Goal: Transaction & Acquisition: Purchase product/service

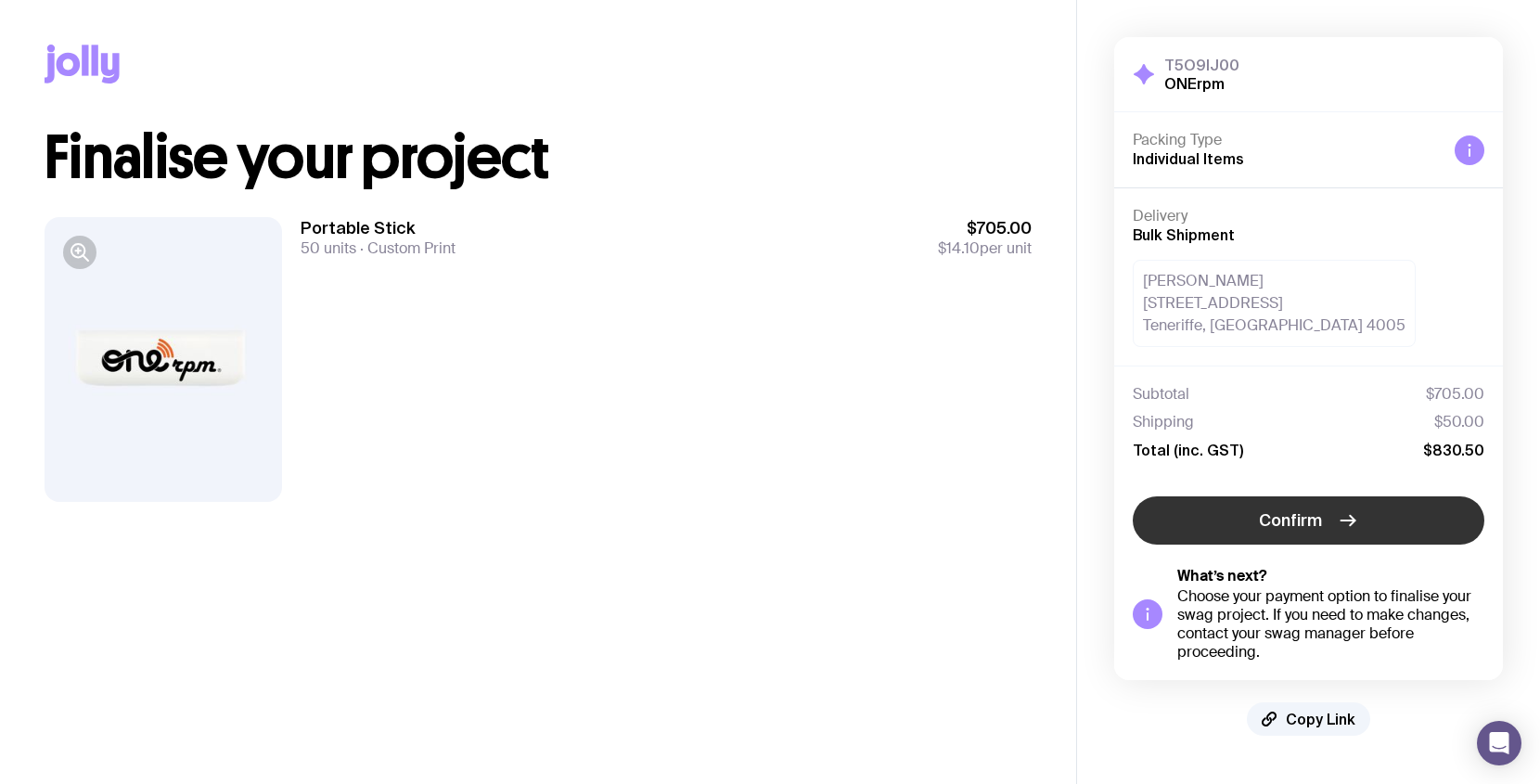
click at [1247, 519] on button "Confirm" at bounding box center [1309, 520] width 352 height 48
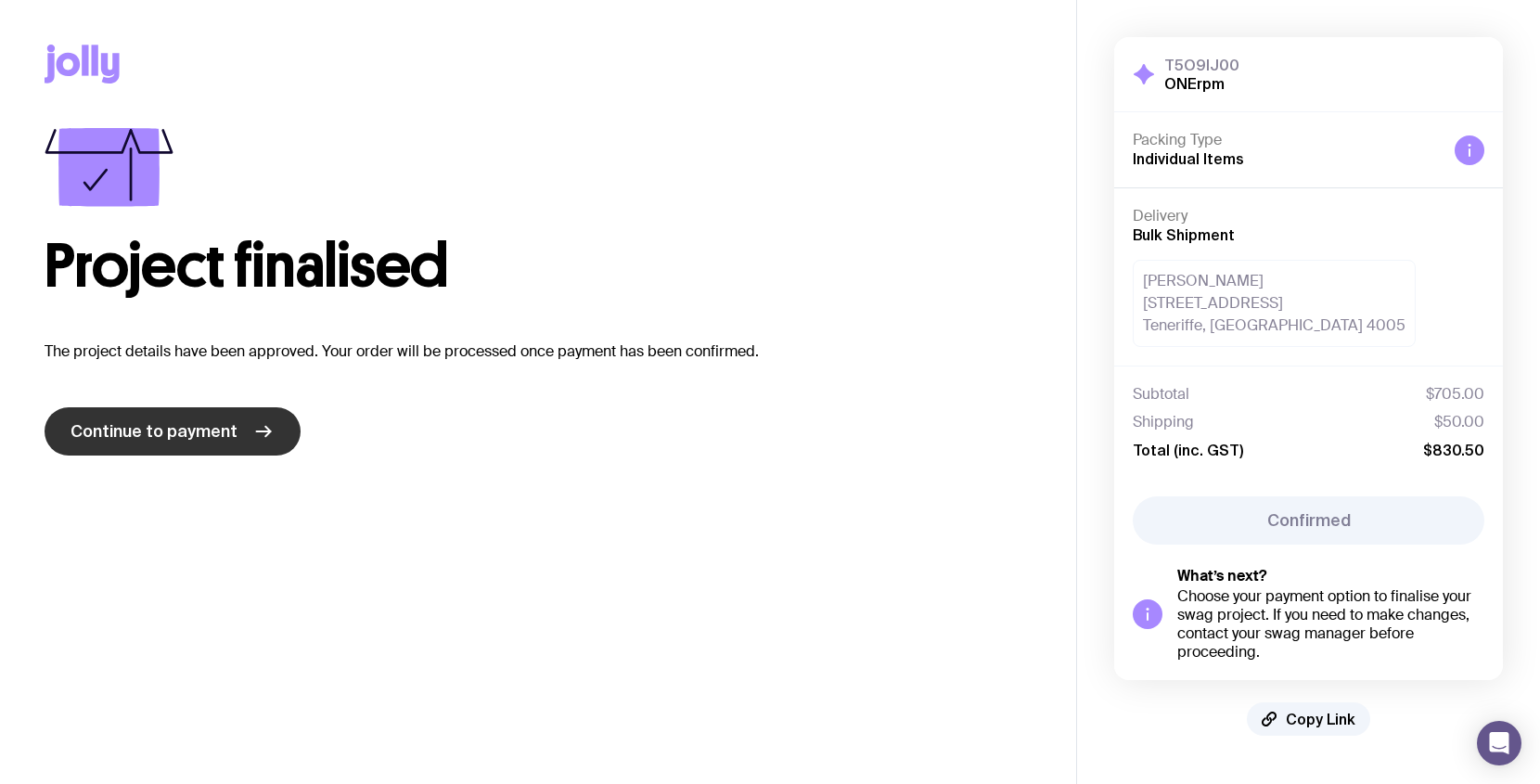
click at [198, 439] on span "Continue to payment" at bounding box center [154, 430] width 167 height 22
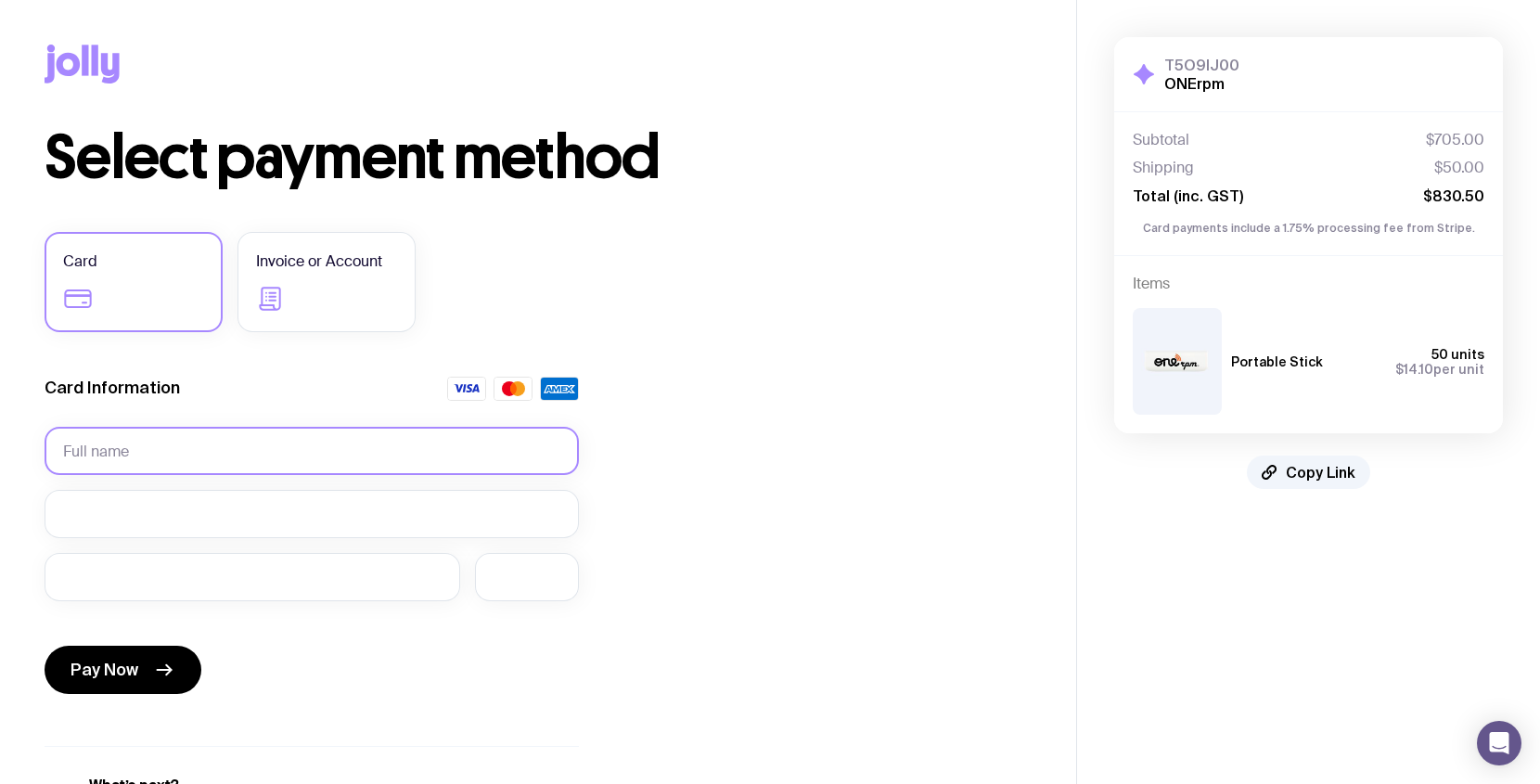
click at [273, 447] on input "text" at bounding box center [311, 450] width 534 height 48
type input "Sally Jefferys"
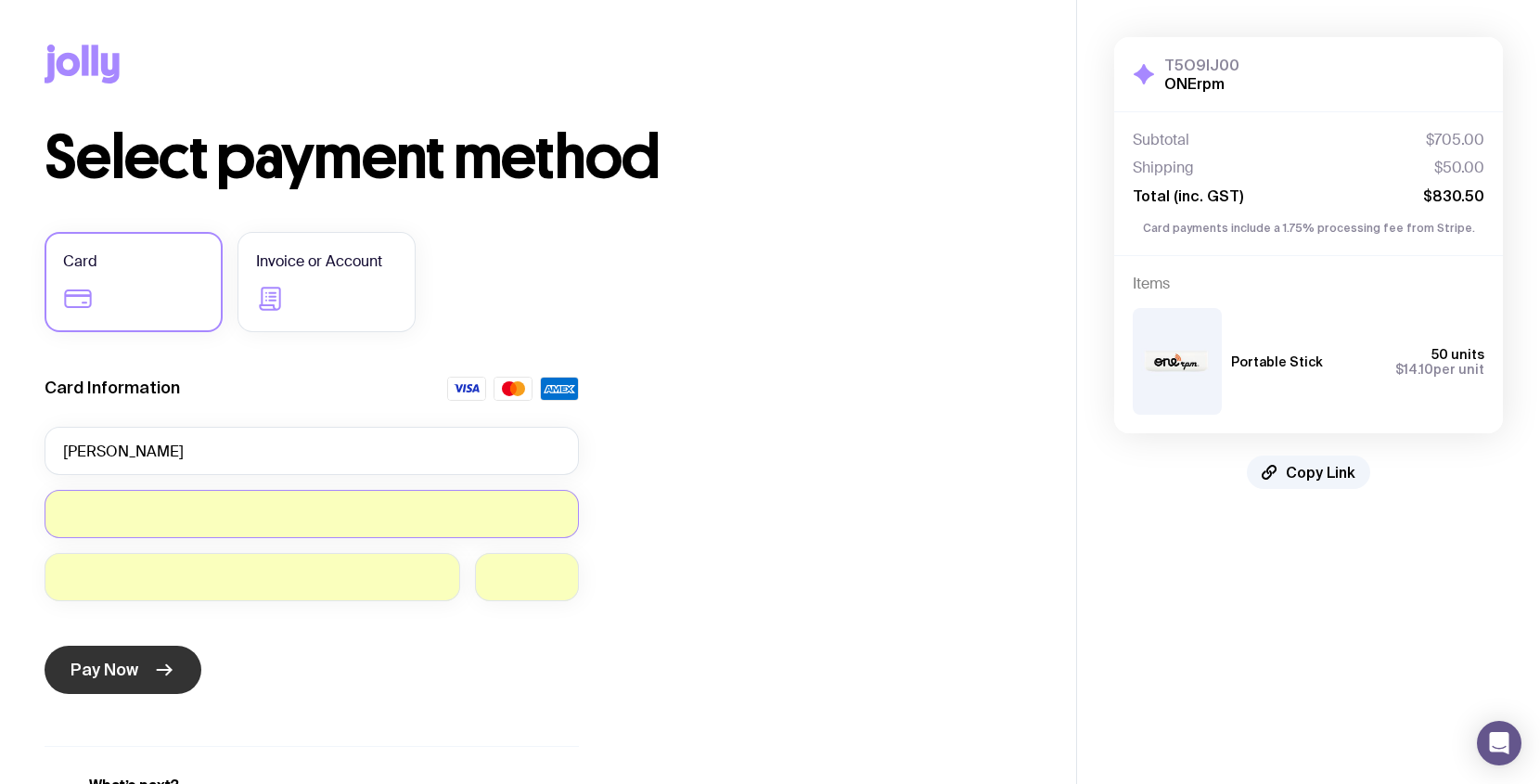
click at [129, 678] on span "Pay Now" at bounding box center [105, 669] width 68 height 22
